Goal: Transaction & Acquisition: Download file/media

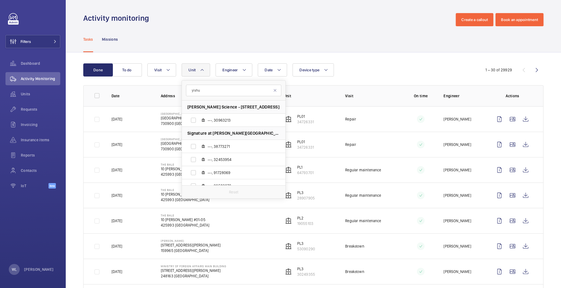
type input "yishun"
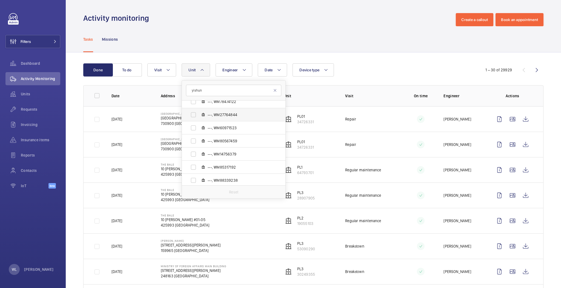
scroll to position [163, 0]
drag, startPoint x: 203, startPoint y: 92, endPoint x: 165, endPoint y: 83, distance: 39.2
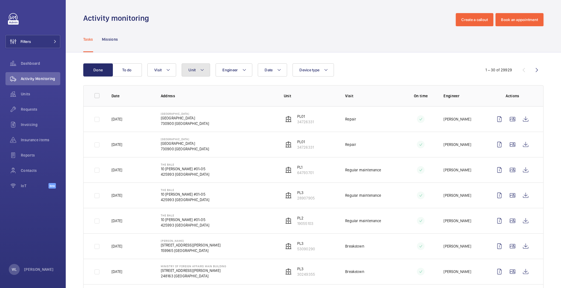
drag, startPoint x: 189, startPoint y: 66, endPoint x: 194, endPoint y: 78, distance: 13.4
click at [189, 66] on button "Unit" at bounding box center [195, 69] width 28 height 13
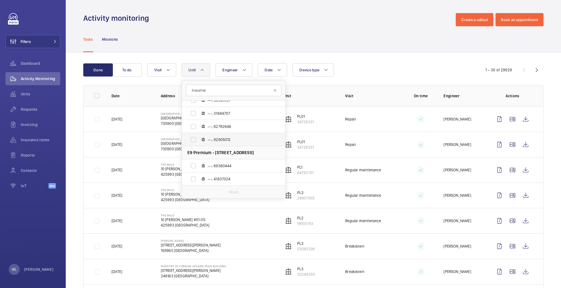
scroll to position [2048, 0]
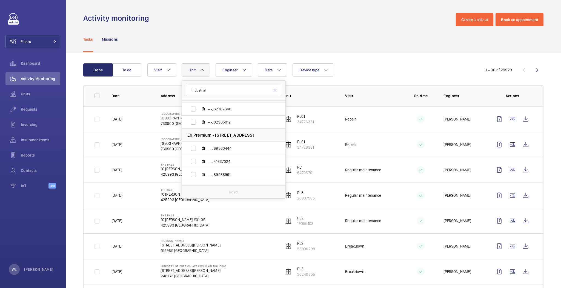
drag, startPoint x: 191, startPoint y: 91, endPoint x: 213, endPoint y: 90, distance: 21.6
click at [191, 91] on input "industrial" at bounding box center [233, 90] width 95 height 11
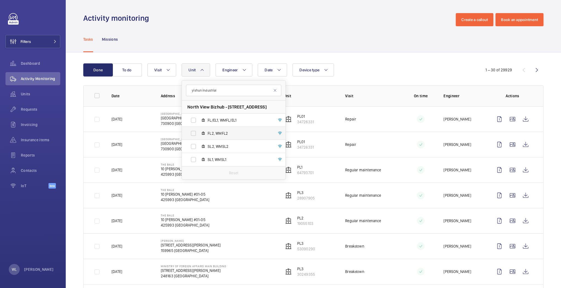
type input "yishun industrial"
click at [238, 136] on label "FL2, WMFL2" at bounding box center [229, 133] width 95 height 13
click at [199, 136] on input "FL2, WMFL2" at bounding box center [193, 133] width 11 height 11
click at [192, 134] on label "FL2, WMFL2" at bounding box center [229, 133] width 95 height 13
click at [192, 134] on input "FL2, WMFL2" at bounding box center [193, 133] width 11 height 11
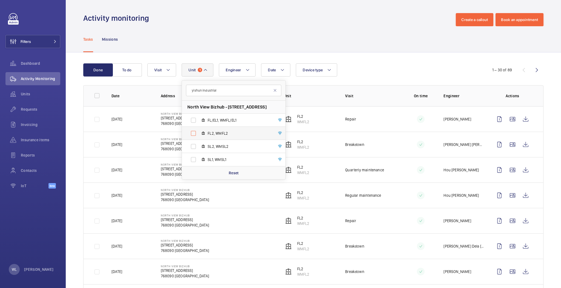
click at [194, 135] on label "FL2, WMFL2" at bounding box center [229, 133] width 95 height 13
click at [194, 135] on input "FL2, WMFL2" at bounding box center [193, 133] width 11 height 11
checkbox input "true"
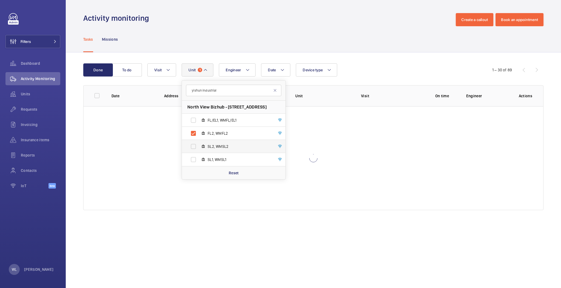
click at [194, 145] on label "SL2, WMSL2" at bounding box center [229, 146] width 95 height 13
click at [194, 145] on input "SL2, WMSL2" at bounding box center [193, 146] width 11 height 11
checkbox input "true"
click at [193, 133] on label "FL2, WMFL2" at bounding box center [229, 133] width 95 height 13
click at [193, 133] on input "FL2, WMFL2" at bounding box center [193, 133] width 11 height 11
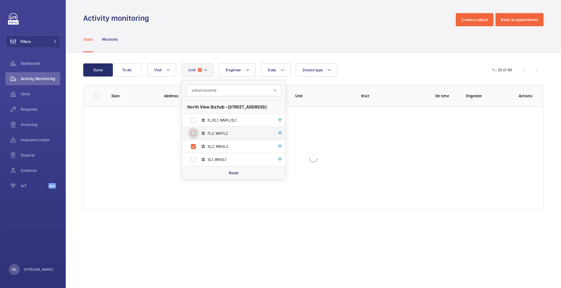
checkbox input "false"
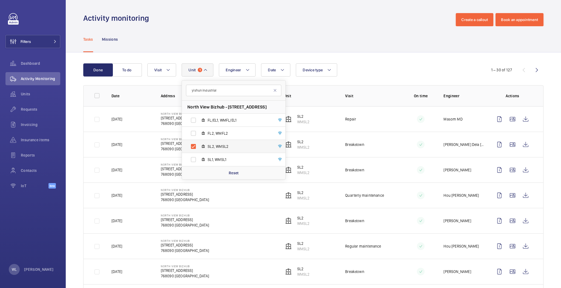
click at [192, 146] on label "SL2, WMSL2" at bounding box center [229, 146] width 95 height 13
click at [192, 146] on input "SL2, WMSL2" at bounding box center [193, 146] width 11 height 11
checkbox input "false"
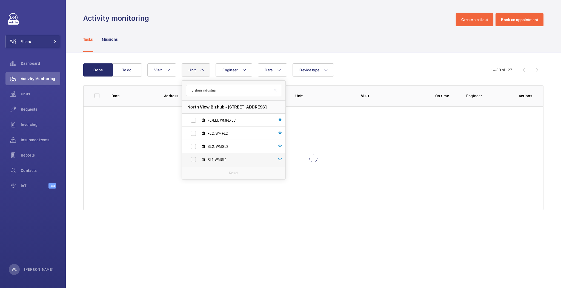
click at [193, 159] on label "SL1, WMSL1" at bounding box center [229, 159] width 95 height 13
click at [193, 159] on input "SL1, WMSL1" at bounding box center [193, 159] width 11 height 11
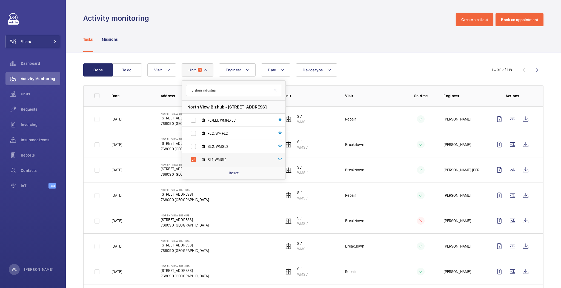
click at [194, 158] on label "SL1, WMSL1" at bounding box center [229, 159] width 95 height 13
click at [194, 158] on input "SL1, WMSL1" at bounding box center [193, 159] width 11 height 11
checkbox input "false"
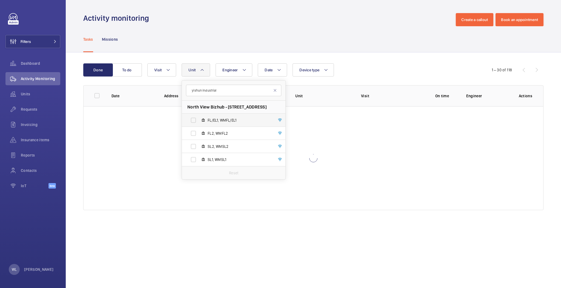
drag, startPoint x: 193, startPoint y: 120, endPoint x: 197, endPoint y: 121, distance: 3.5
click at [193, 120] on label "FL/EL1, WMFL/EL1" at bounding box center [229, 120] width 95 height 13
click at [193, 120] on input "FL/EL1, WMFL/EL1" at bounding box center [193, 120] width 11 height 11
checkbox input "true"
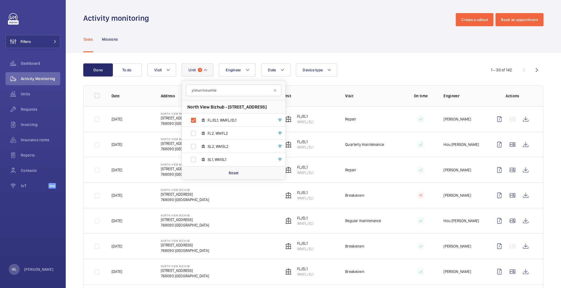
click at [398, 126] on td at bounding box center [416, 118] width 37 height 25
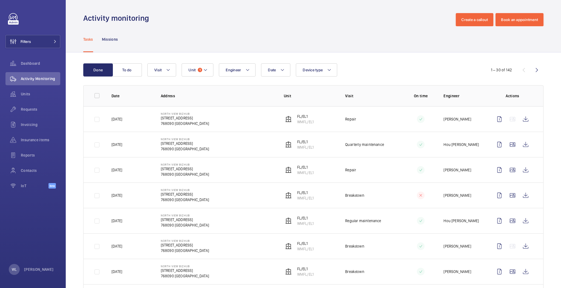
click at [383, 122] on td "Repair" at bounding box center [367, 118] width 62 height 25
click at [520, 123] on wm-front-icon-button at bounding box center [525, 119] width 13 height 13
